Goal: Transaction & Acquisition: Purchase product/service

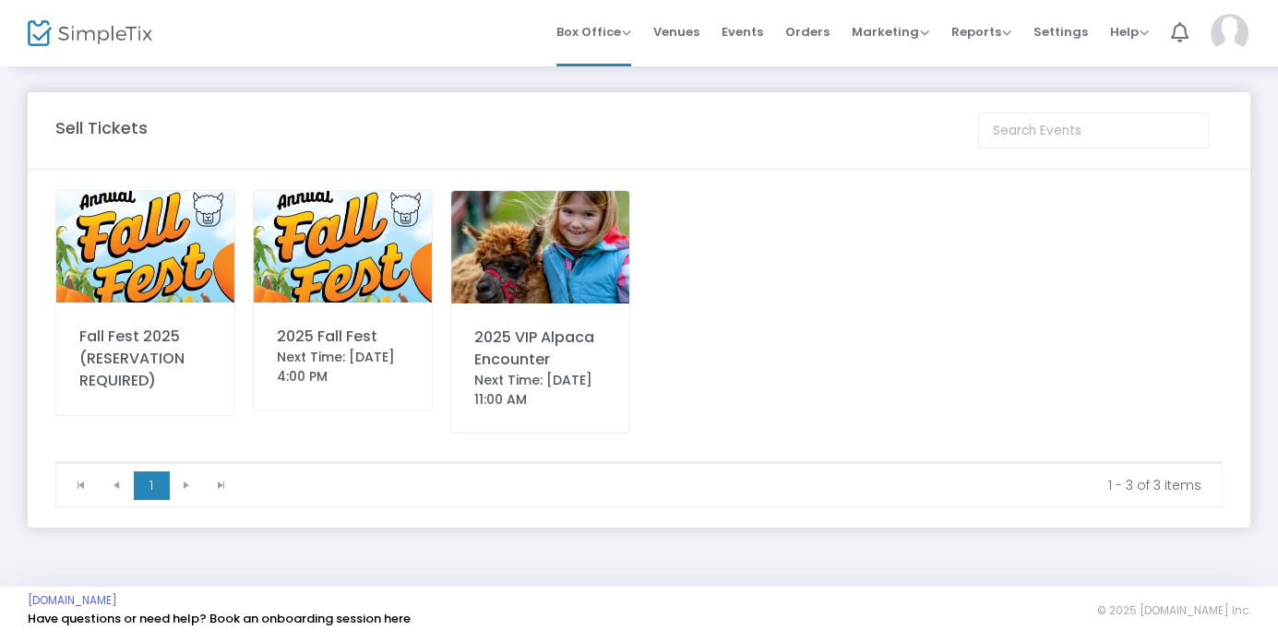
click at [110, 356] on div "Fall Fest 2025 (RESERVATION REQUIRED)" at bounding box center [145, 359] width 132 height 66
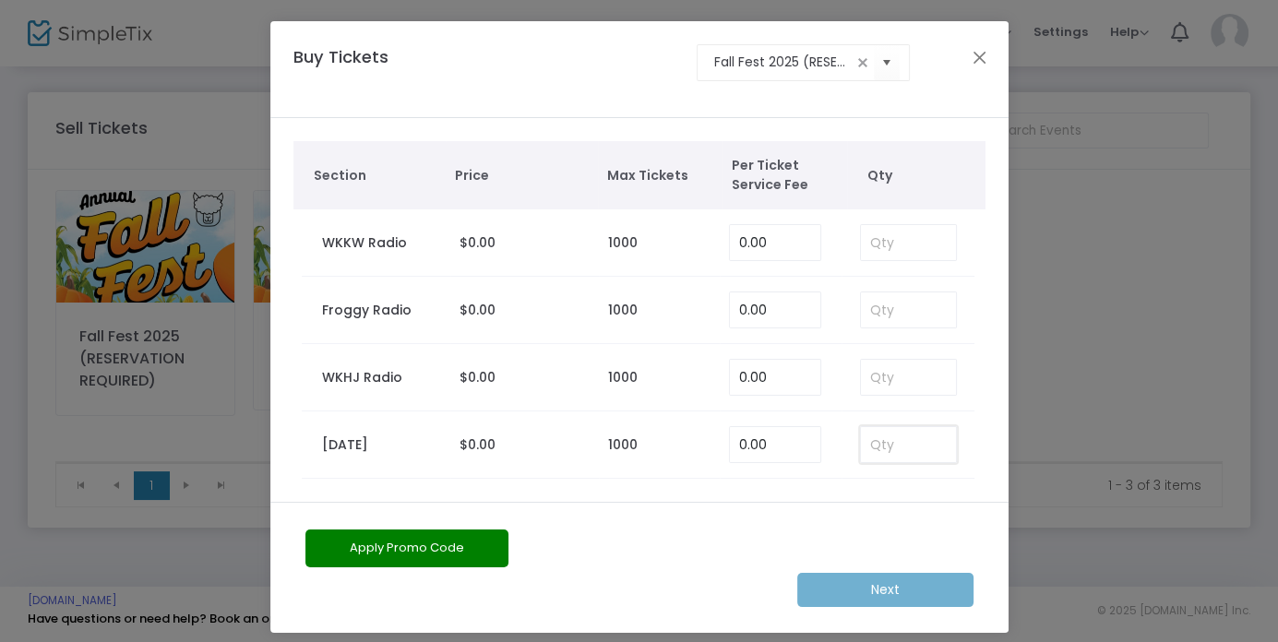
click at [887, 450] on input at bounding box center [909, 444] width 96 height 35
type input "10"
click at [870, 587] on m-button "Next" at bounding box center [886, 590] width 176 height 34
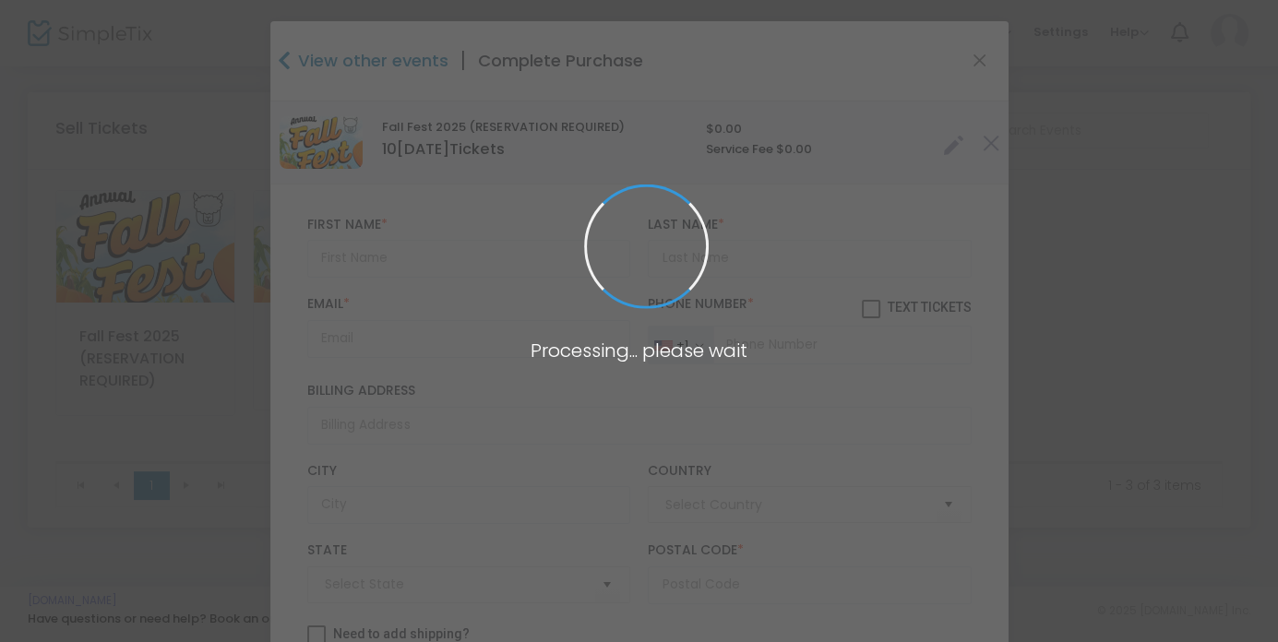
type input "[GEOGRAPHIC_DATA]"
type input "[US_STATE]"
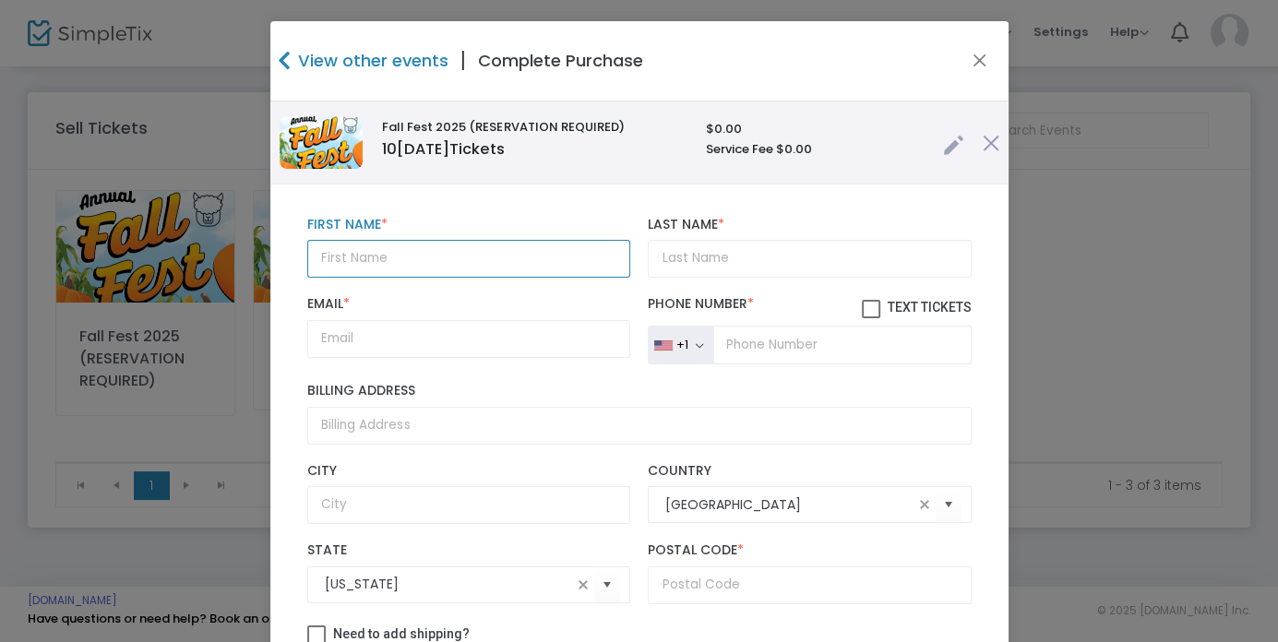
click at [477, 273] on input "text" at bounding box center [468, 259] width 323 height 38
type input "BY APPOINTMENT ONLY"
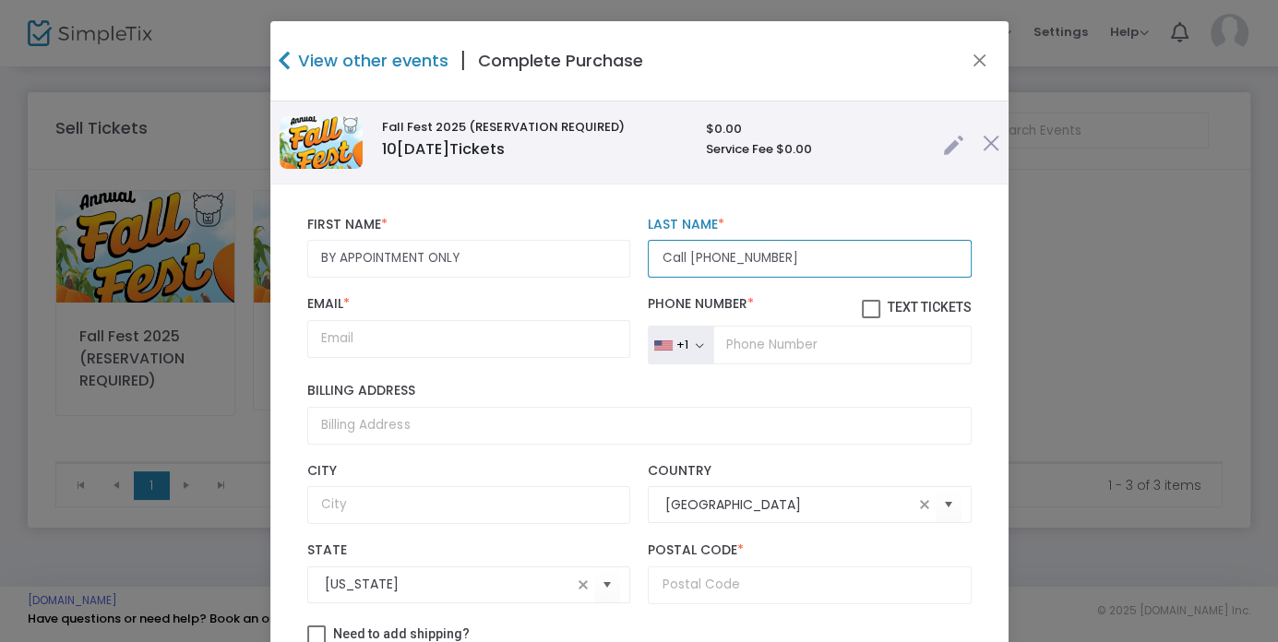
type input "Call [PHONE_NUMBER]"
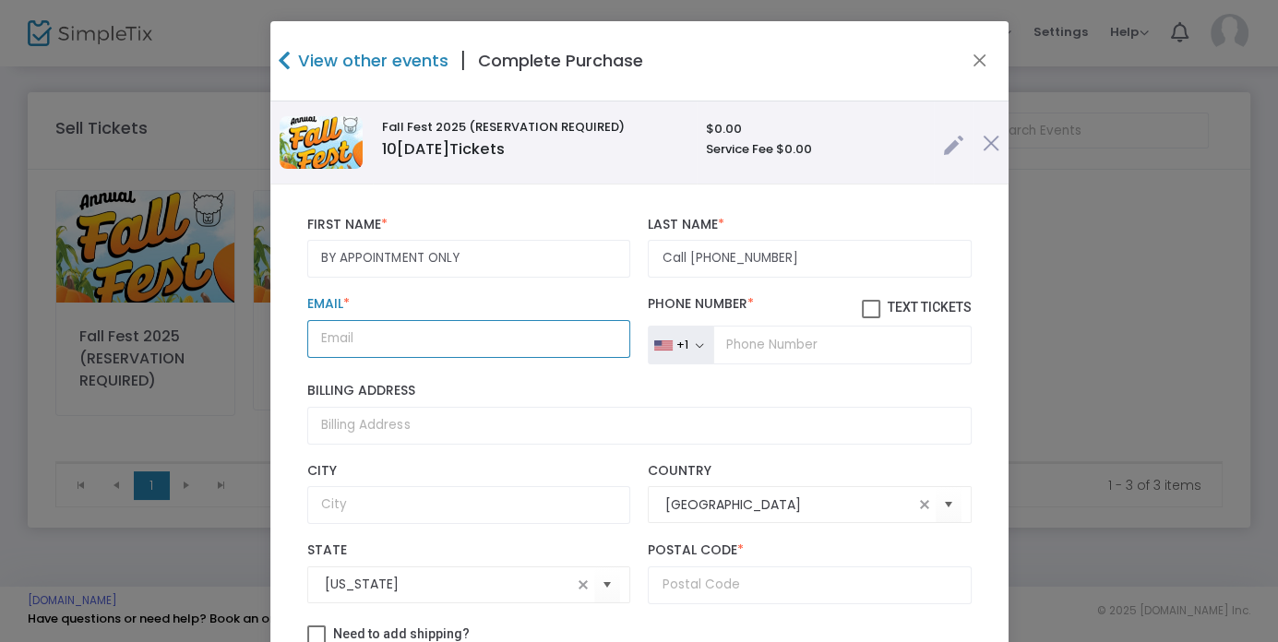
click at [327, 356] on input "Email *" at bounding box center [468, 339] width 323 height 38
type input "[EMAIL_ADDRESS][DOMAIN_NAME]"
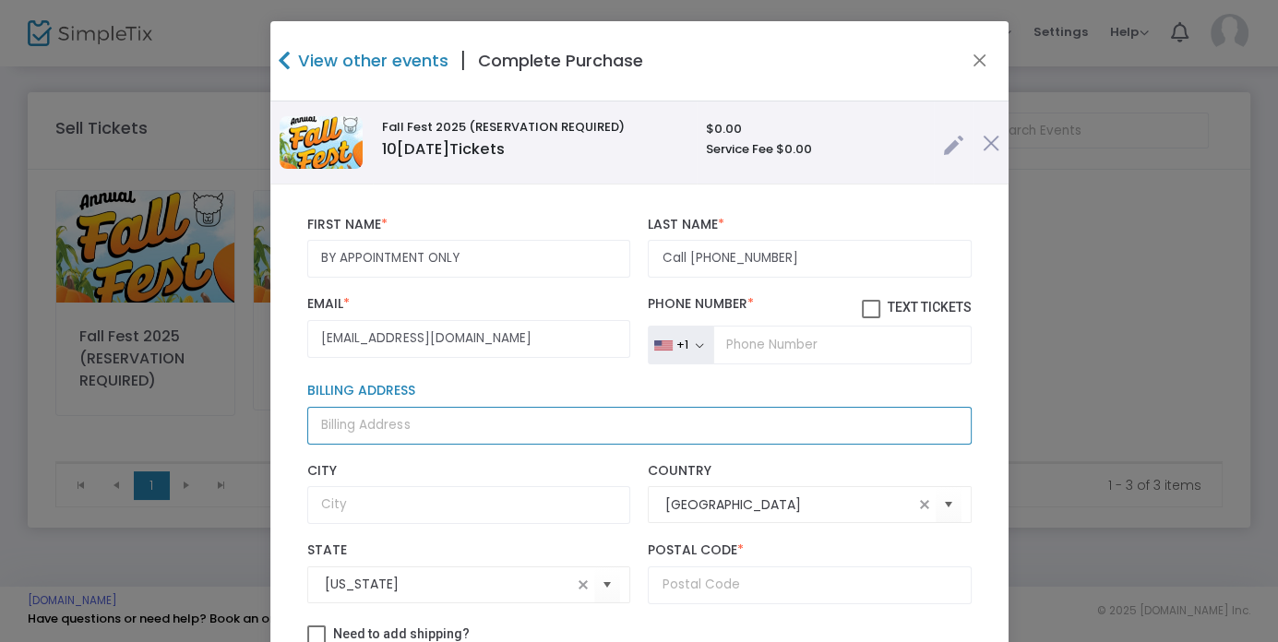
type input "1557 [PERSON_NAME]"
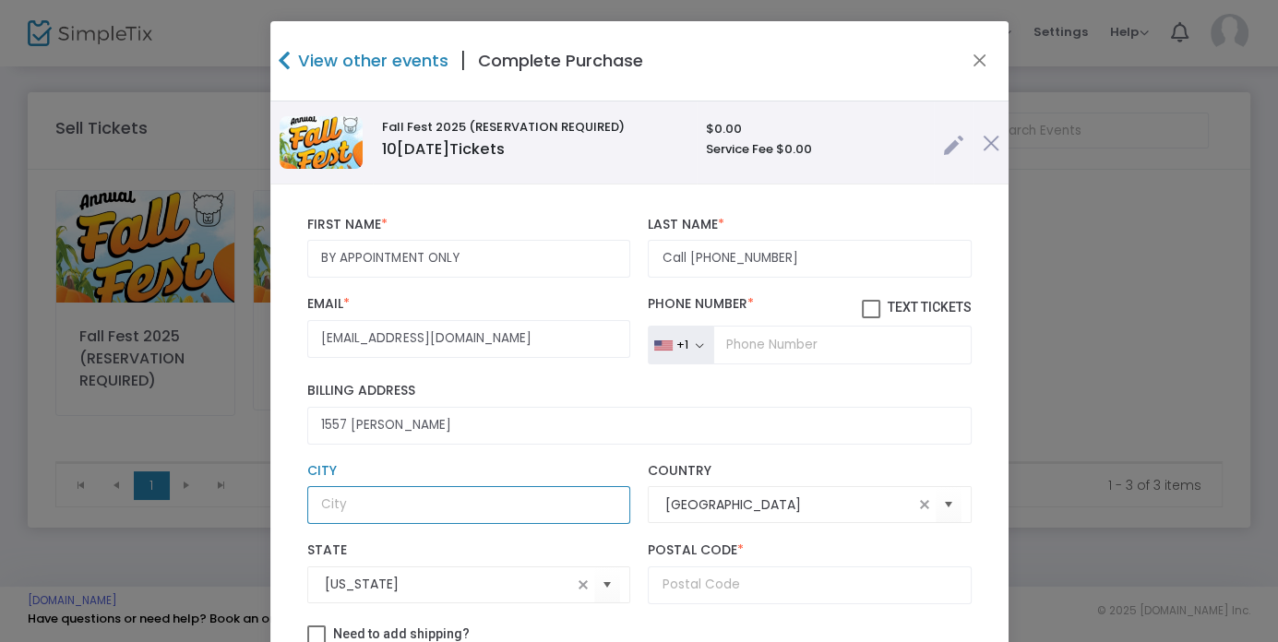
type input "[GEOGRAPHIC_DATA]"
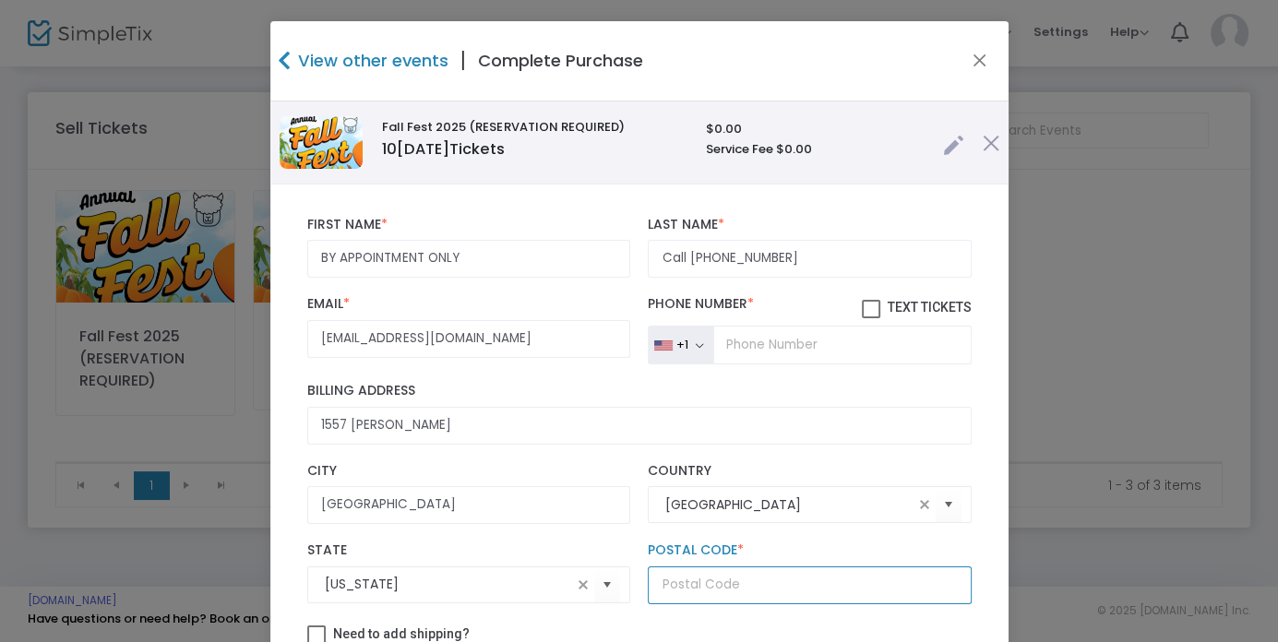
type input "21550"
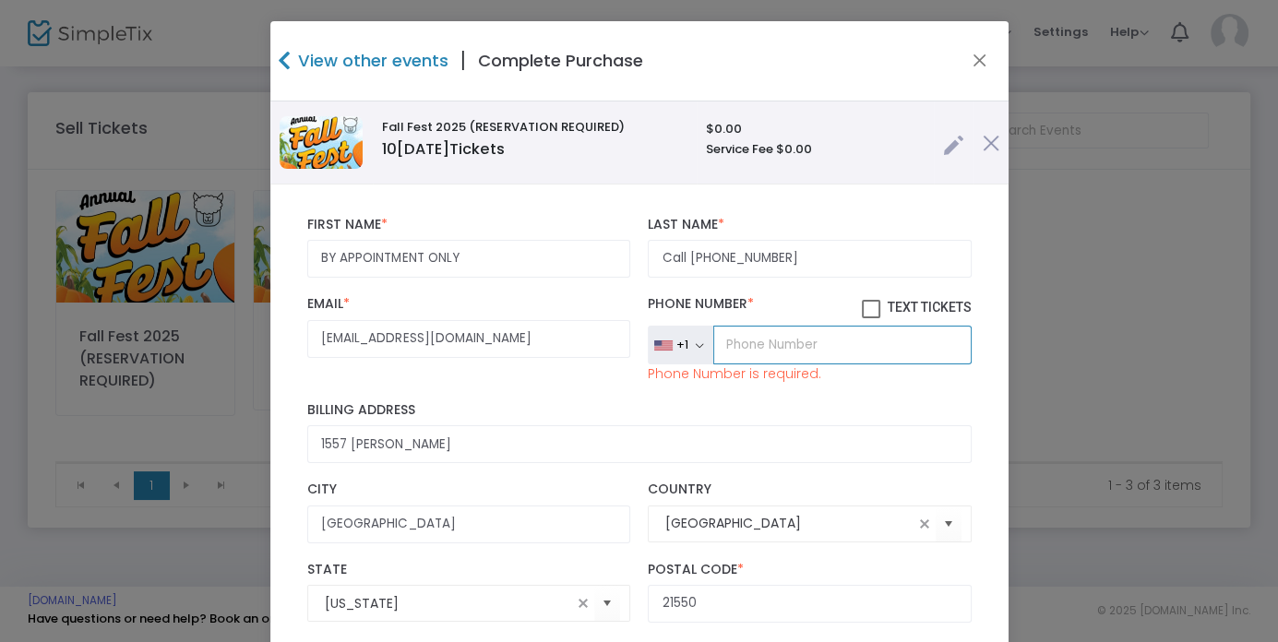
click at [759, 349] on input "tel" at bounding box center [843, 345] width 258 height 39
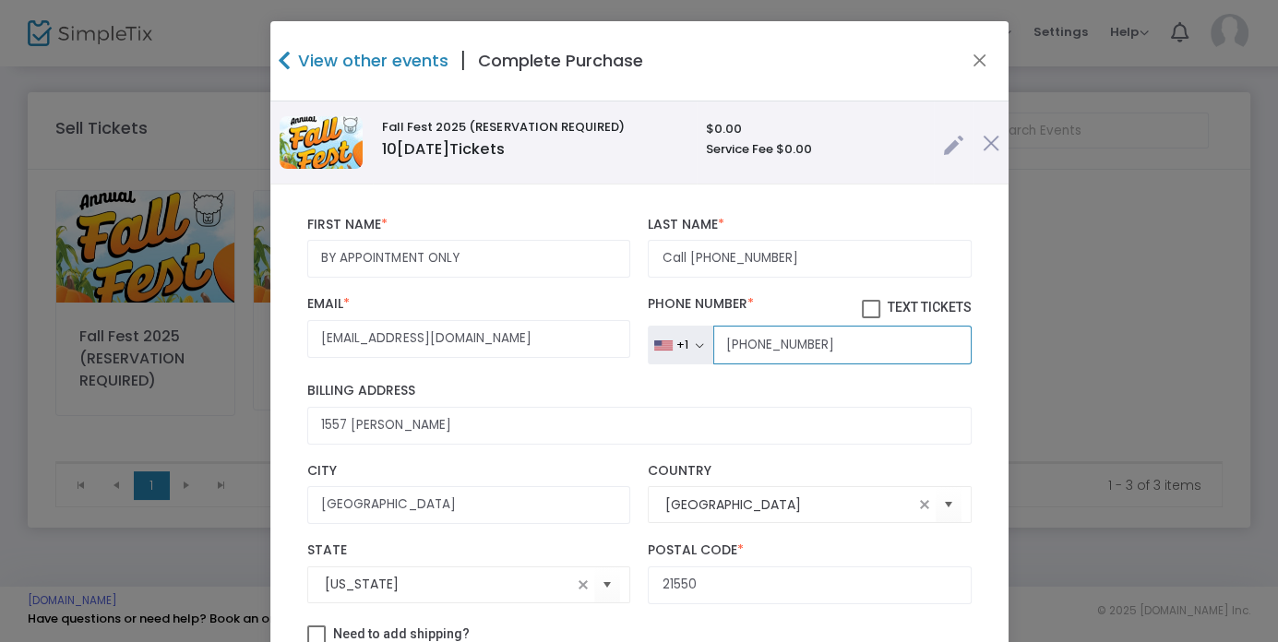
scroll to position [24, 0]
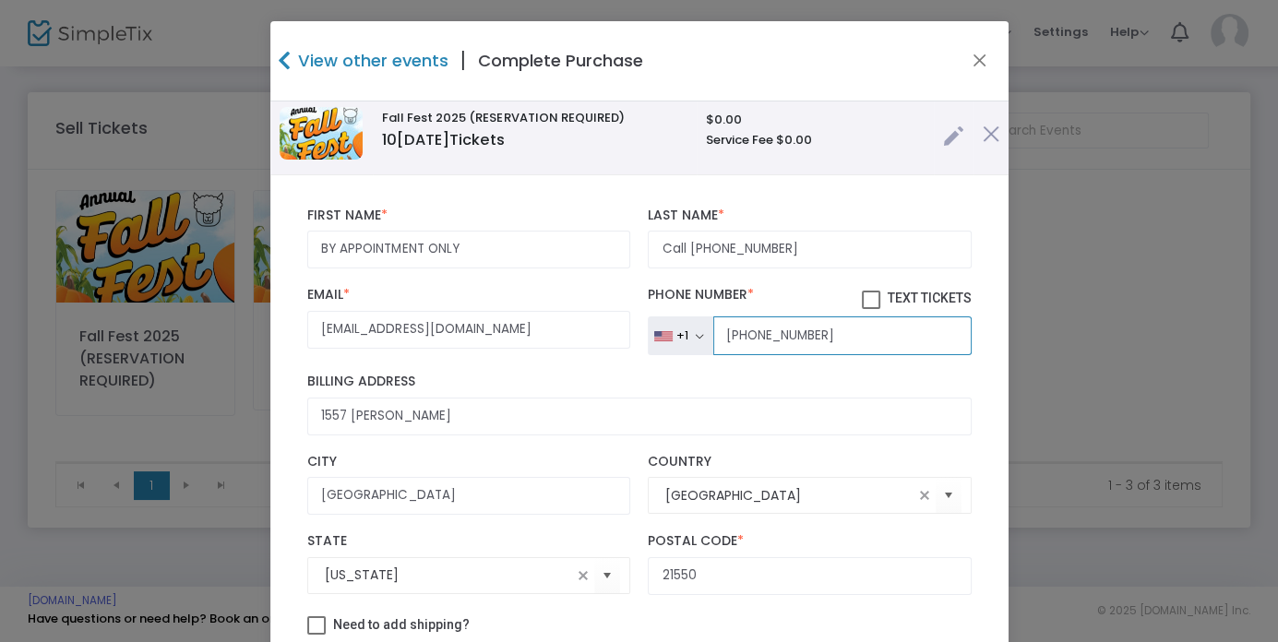
type input "[PHONE_NUMBER]"
click at [688, 635] on div "Need to add shipping?" at bounding box center [639, 628] width 683 height 28
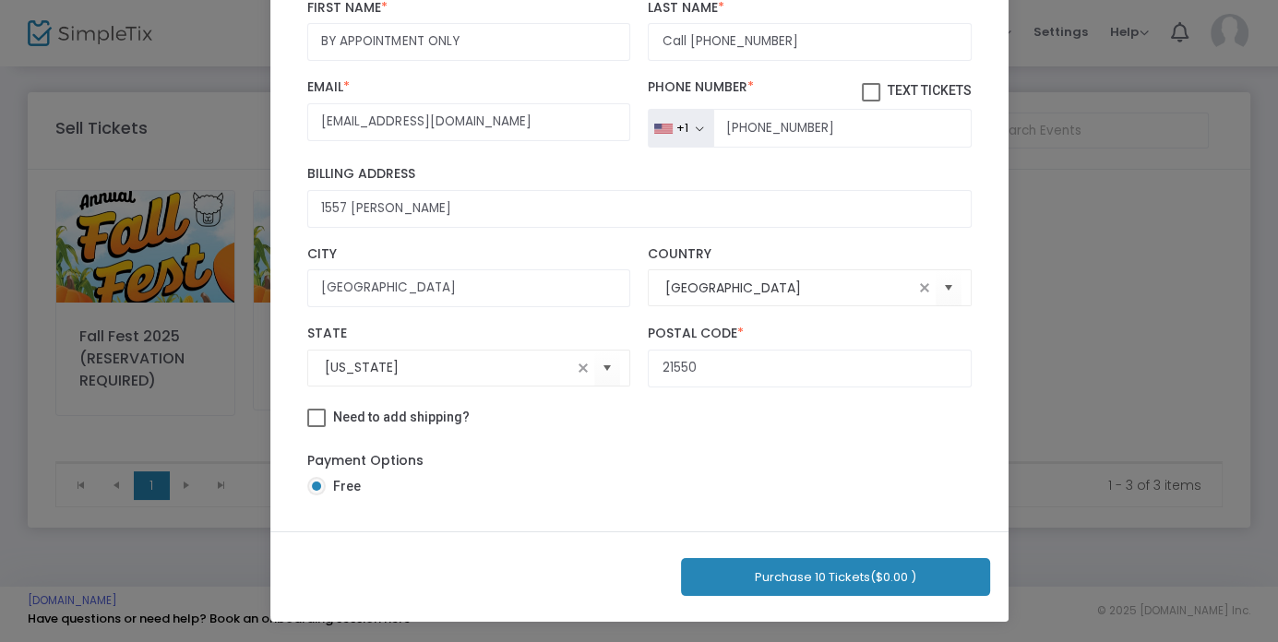
scroll to position [0, 0]
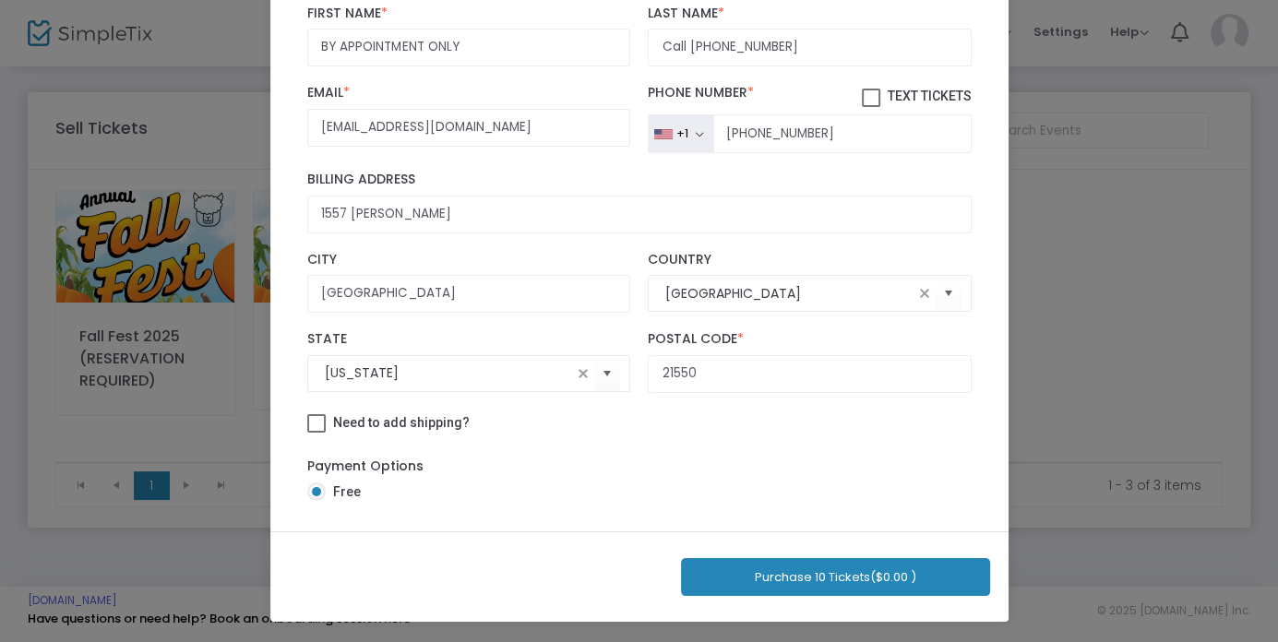
click at [840, 579] on button "Purchase 10 Tickets ($0.00 )" at bounding box center [835, 577] width 309 height 38
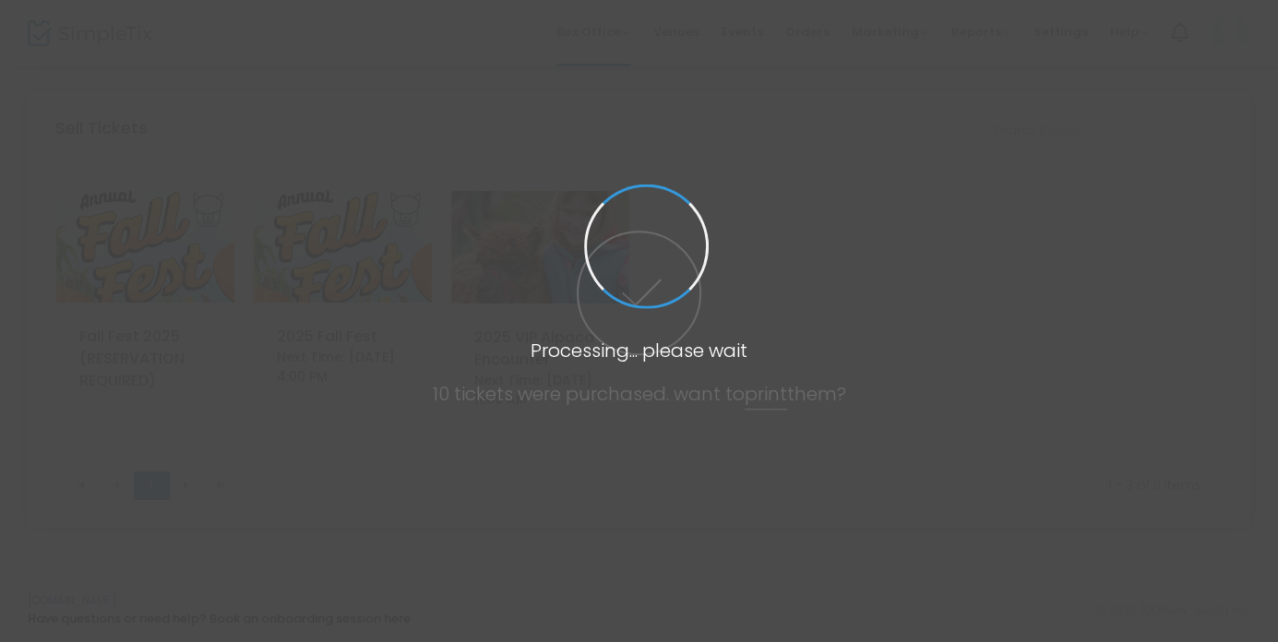
scroll to position [211, 0]
